Goal: Task Accomplishment & Management: Use online tool/utility

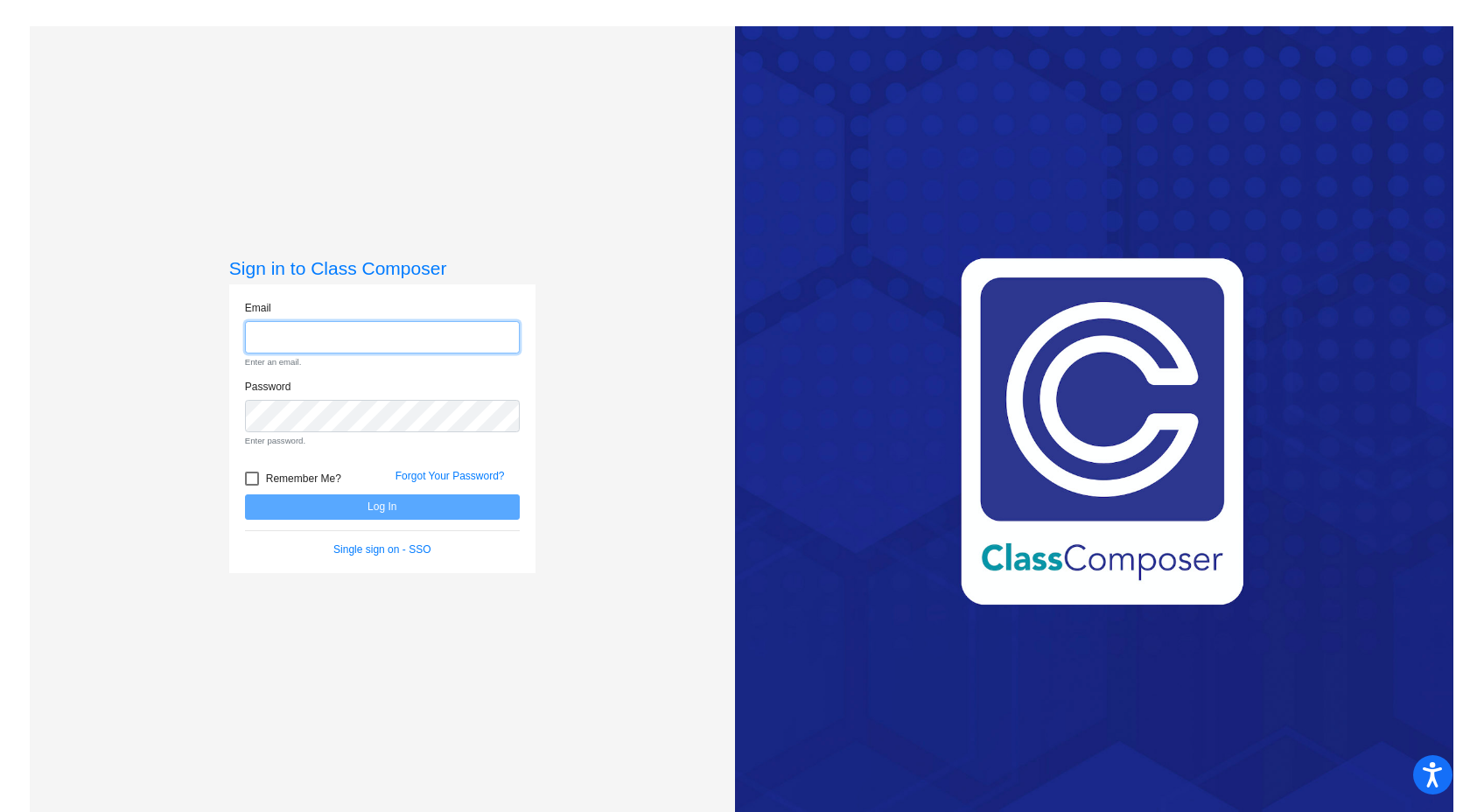
click at [399, 332] on input "email" at bounding box center [383, 337] width 275 height 33
type input "deborah.williams@asd.edu.qa"
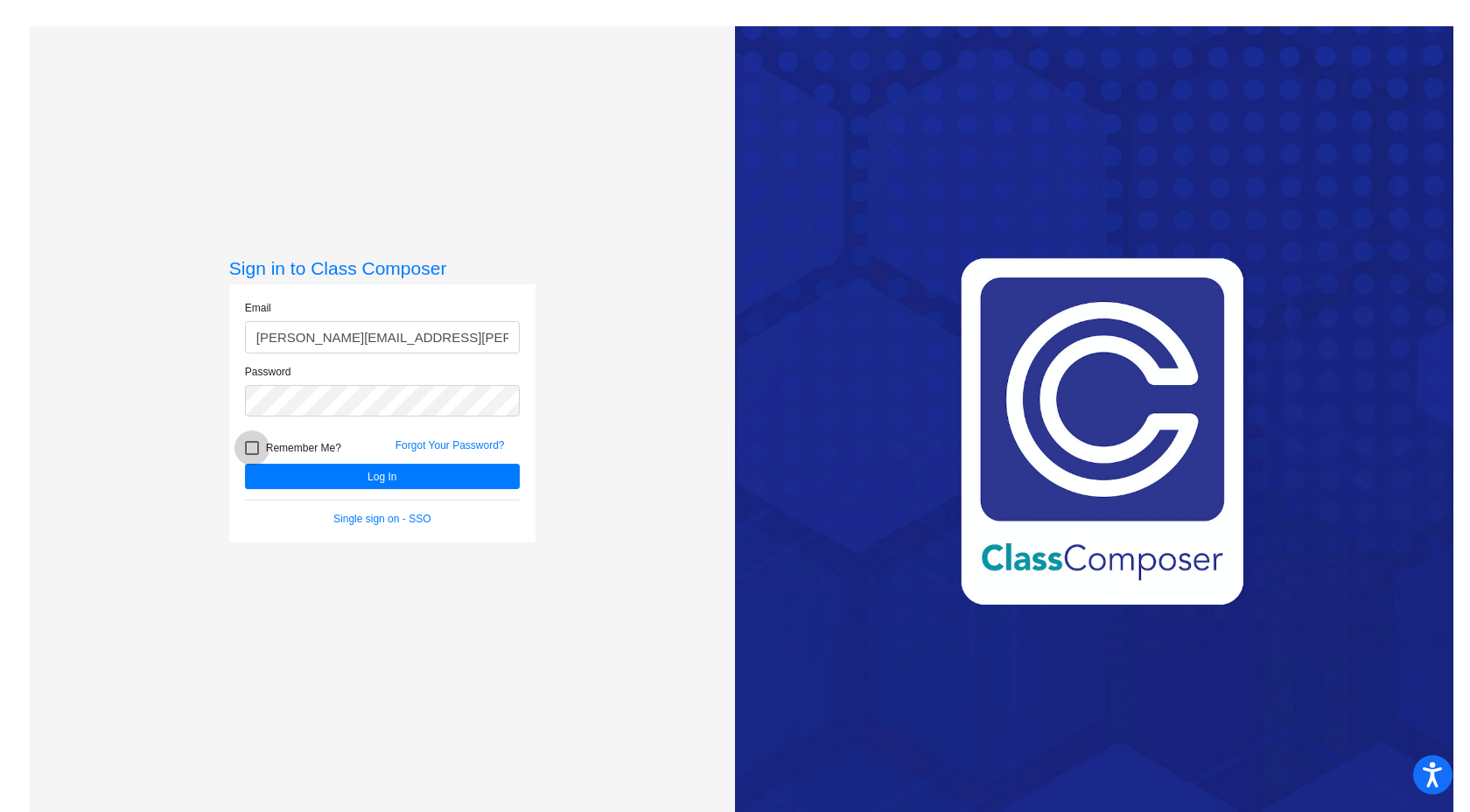
click at [249, 449] on div at bounding box center [252, 448] width 14 height 14
click at [251, 455] on input "Remember Me?" at bounding box center [251, 455] width 1 height 1
checkbox input "true"
click at [375, 476] on button "Log In" at bounding box center [383, 476] width 275 height 26
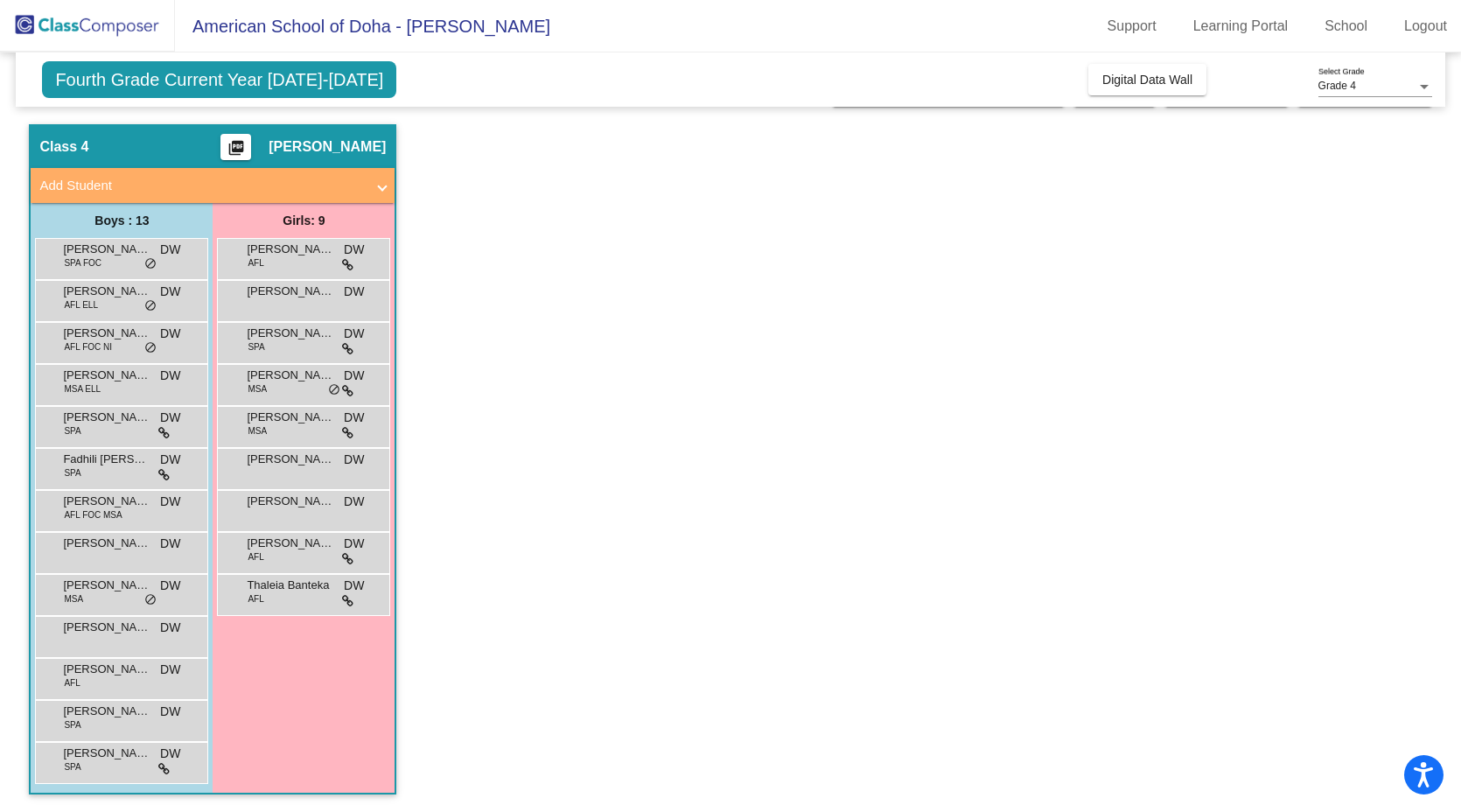
scroll to position [6, 0]
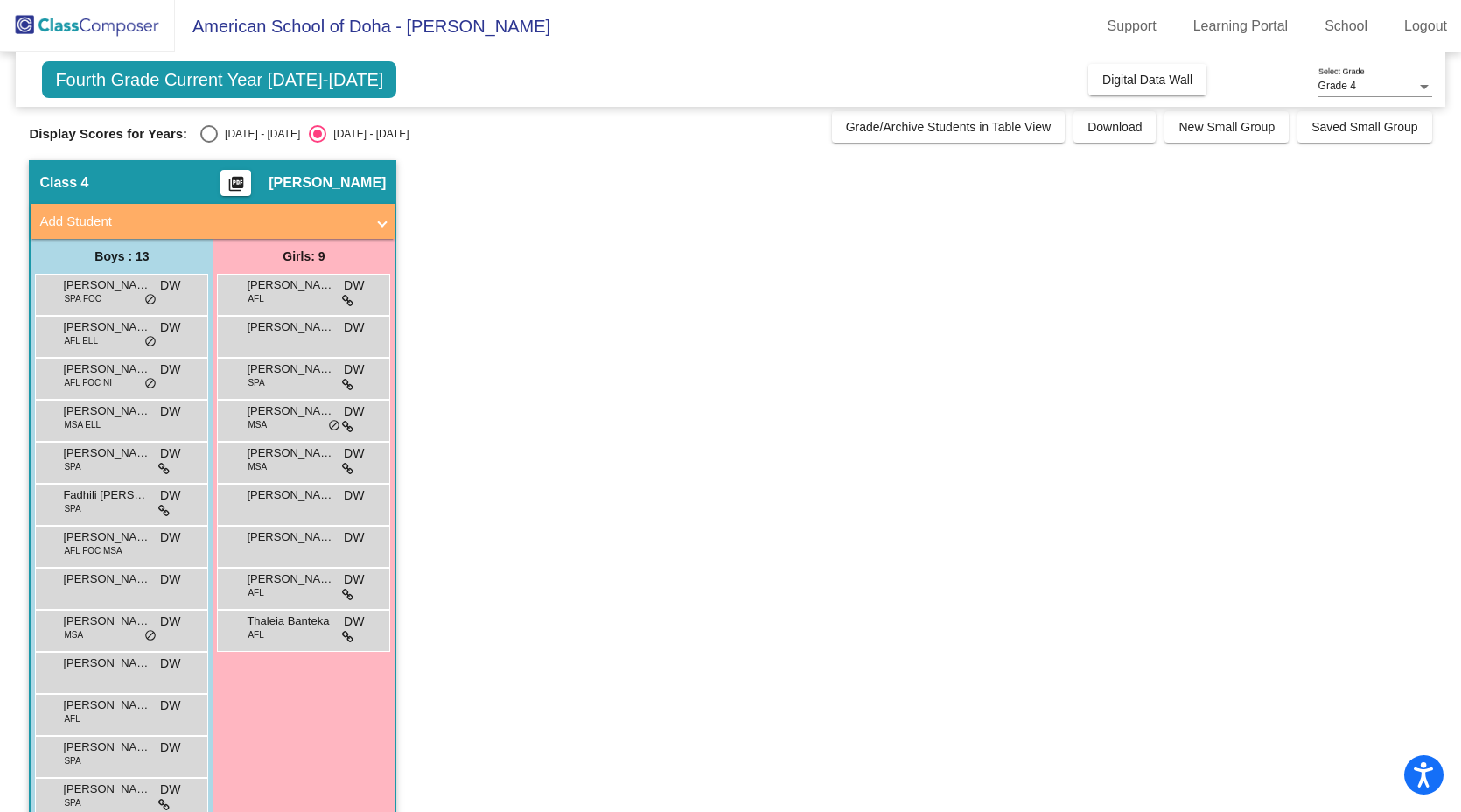
click at [236, 180] on mat-icon "picture_as_pdf" at bounding box center [236, 188] width 21 height 25
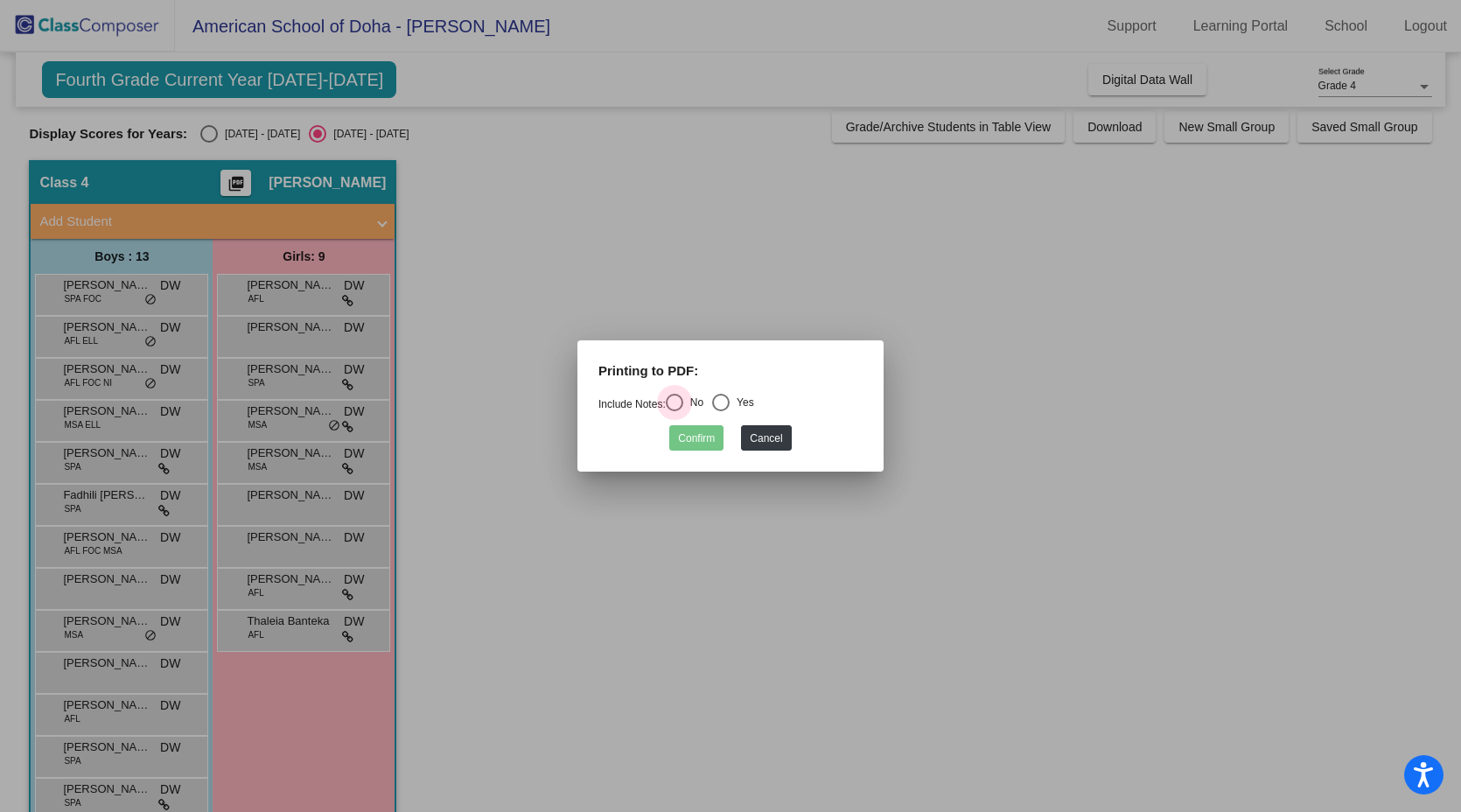
click at [684, 406] on div "Select an option" at bounding box center [675, 403] width 18 height 18
click at [675, 411] on input "No" at bounding box center [674, 411] width 1 height 1
radio input "true"
click at [700, 444] on button "Confirm" at bounding box center [696, 437] width 54 height 26
